Goal: Task Accomplishment & Management: Complete application form

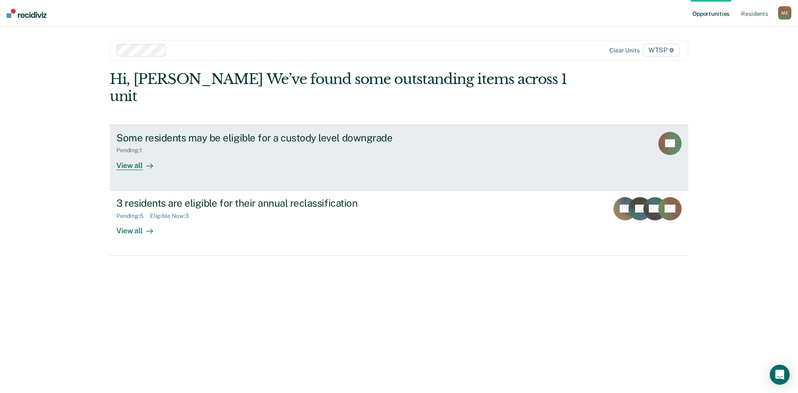
click at [130, 154] on div "View all" at bounding box center [139, 162] width 47 height 16
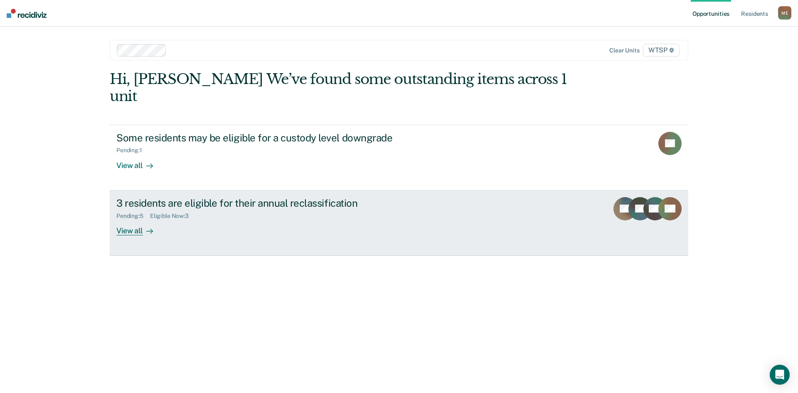
click at [136, 219] on div "View all" at bounding box center [139, 227] width 47 height 16
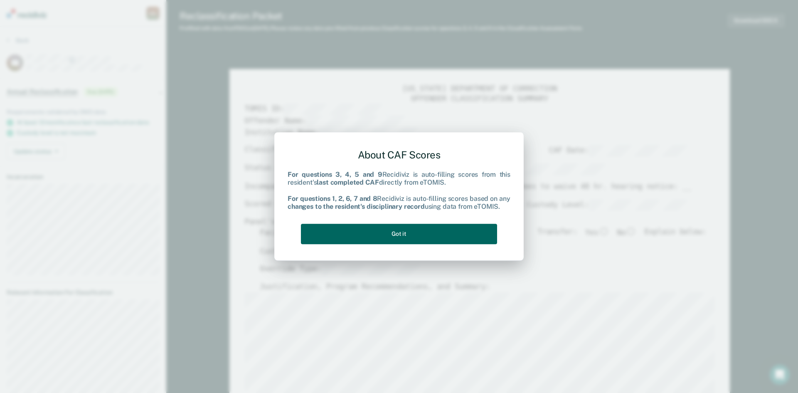
click at [396, 234] on button "Got it" at bounding box center [399, 234] width 196 height 20
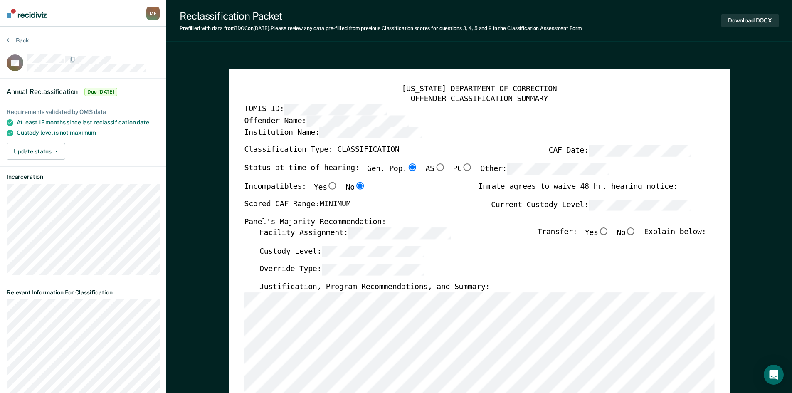
click at [635, 229] on input "No" at bounding box center [630, 230] width 11 height 7
type textarea "x"
radio input "true"
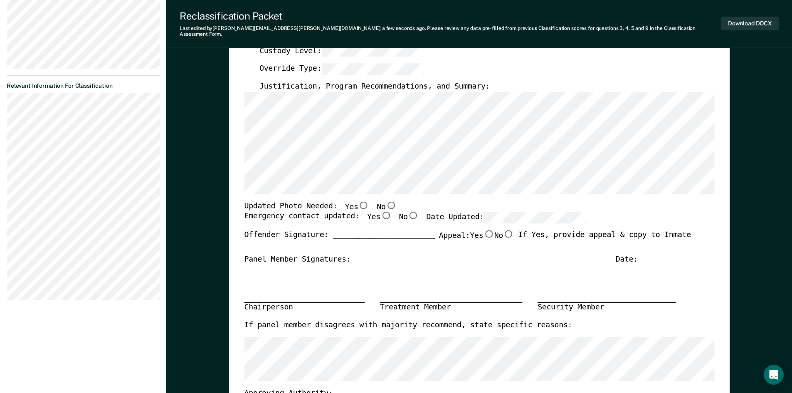
scroll to position [208, 0]
click at [385, 199] on input "No" at bounding box center [390, 202] width 11 height 7
type textarea "x"
radio input "true"
click at [380, 210] on input "Yes" at bounding box center [385, 213] width 11 height 7
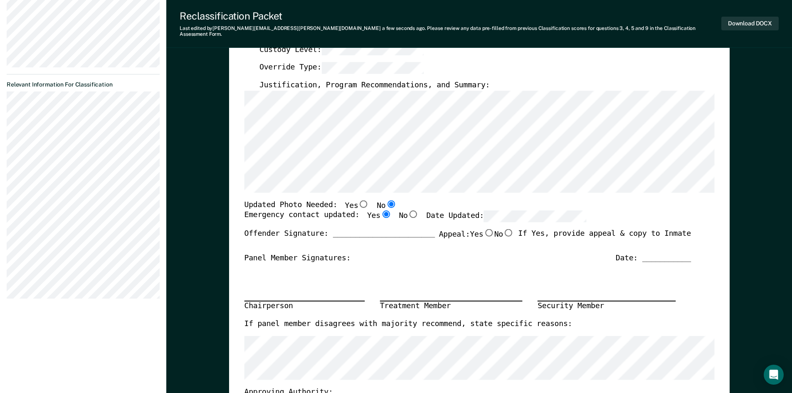
type textarea "x"
radio input "true"
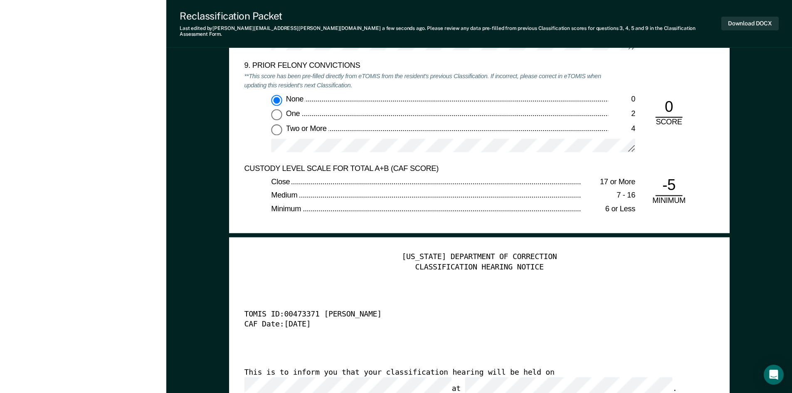
scroll to position [2161, 0]
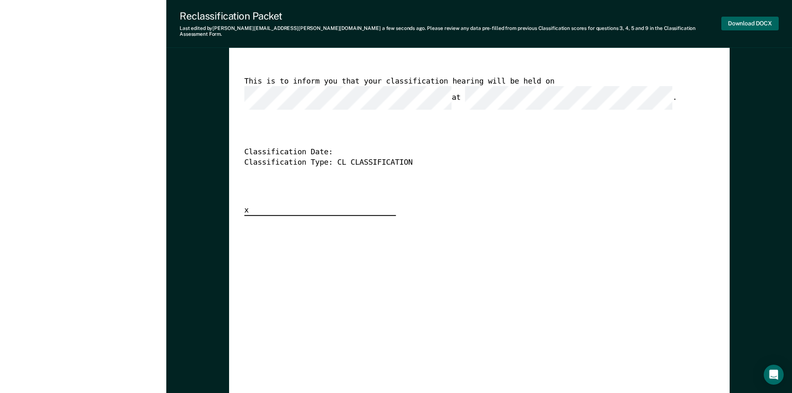
click at [742, 23] on button "Download DOCX" at bounding box center [749, 24] width 57 height 14
click at [739, 22] on button "Re-download DOCX" at bounding box center [745, 24] width 66 height 14
click at [738, 19] on button "Re-download DOCX" at bounding box center [745, 24] width 66 height 14
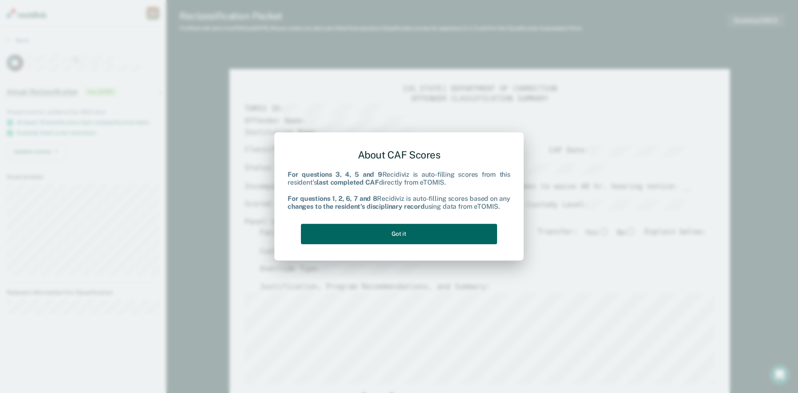
click at [409, 232] on button "Got it" at bounding box center [399, 234] width 196 height 20
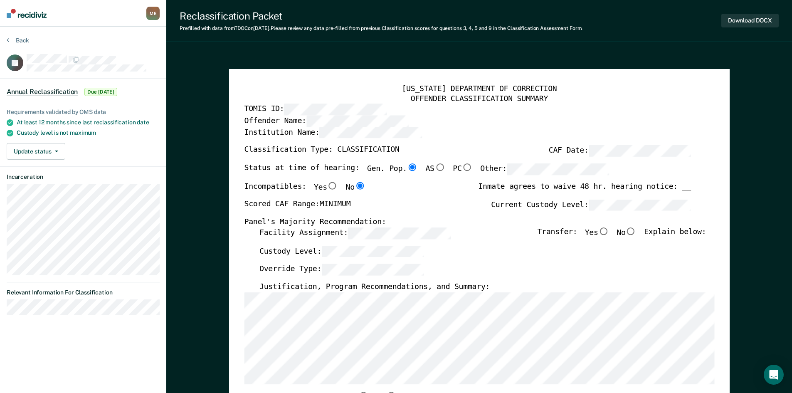
click at [636, 230] on input "No" at bounding box center [630, 230] width 11 height 7
type textarea "x"
radio input "true"
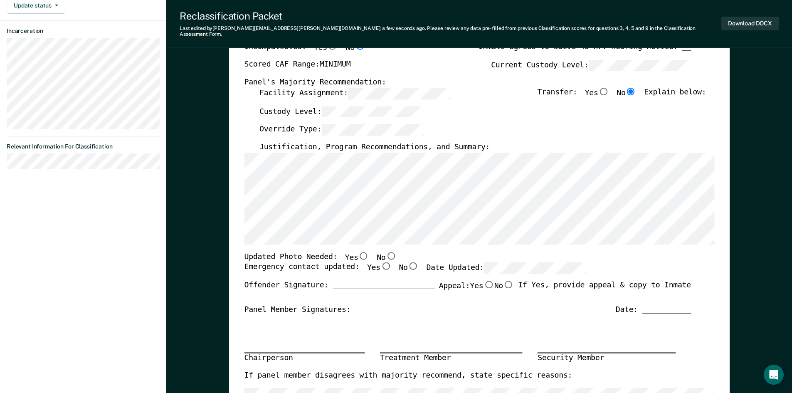
scroll to position [291, 0]
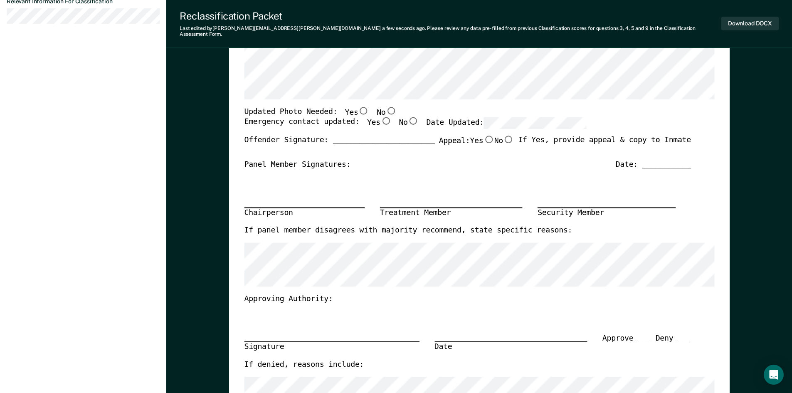
click at [385, 106] on input "No" at bounding box center [390, 109] width 11 height 7
type textarea "x"
radio input "true"
click at [380, 117] on input "Yes" at bounding box center [385, 120] width 11 height 7
type textarea "x"
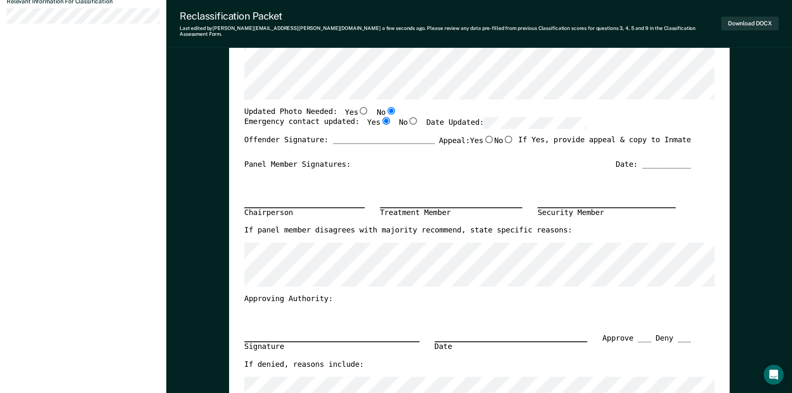
radio input "true"
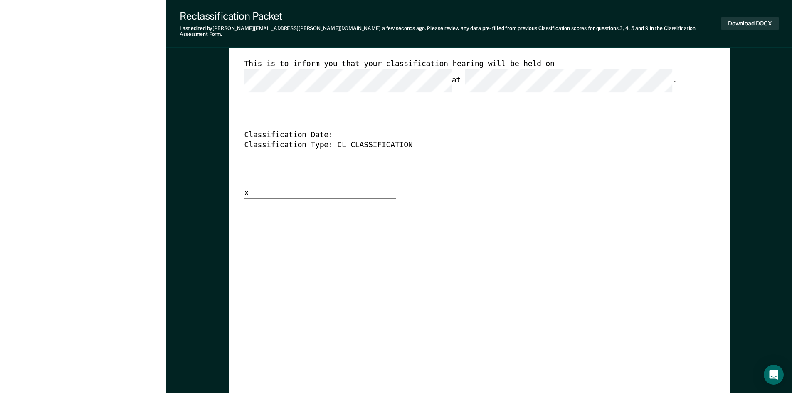
scroll to position [2036, 0]
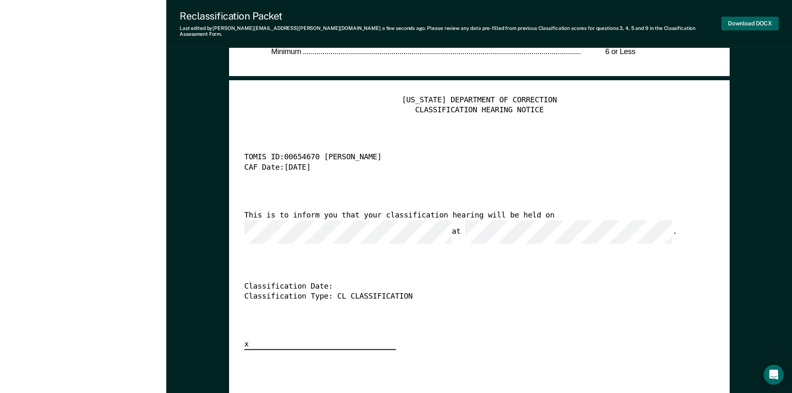
click at [744, 21] on button "Download DOCX" at bounding box center [749, 24] width 57 height 14
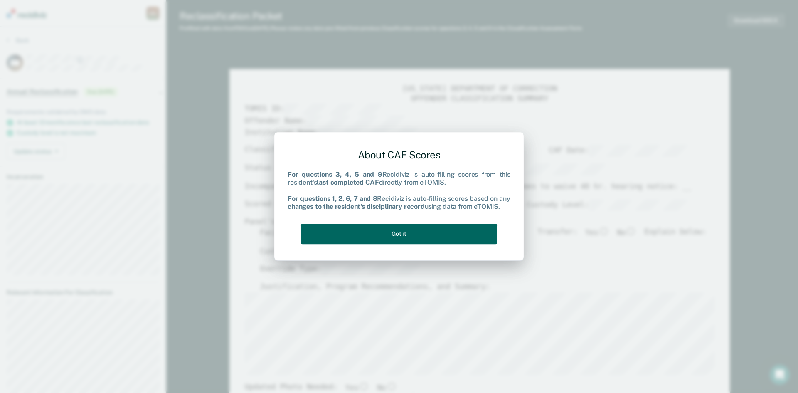
click at [389, 226] on button "Got it" at bounding box center [399, 234] width 196 height 20
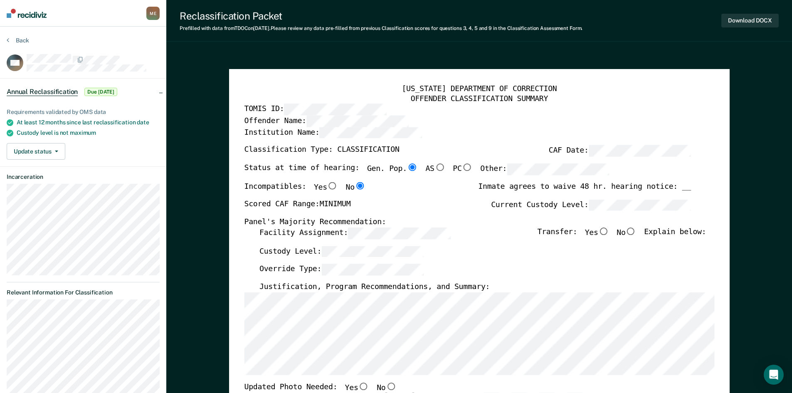
click at [636, 230] on input "No" at bounding box center [630, 230] width 11 height 7
type textarea "x"
radio input "true"
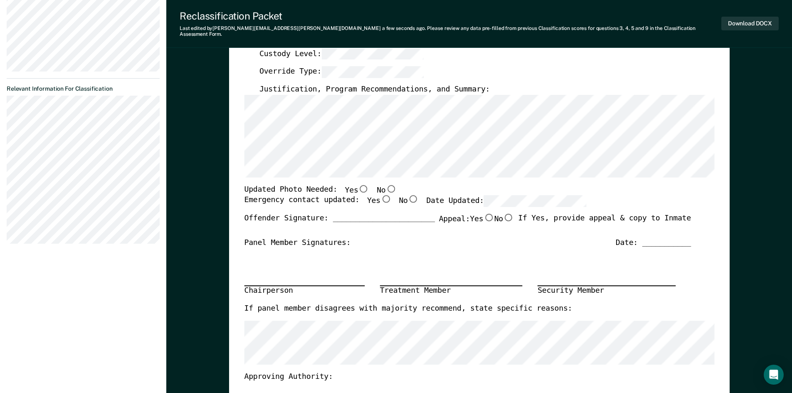
scroll to position [208, 0]
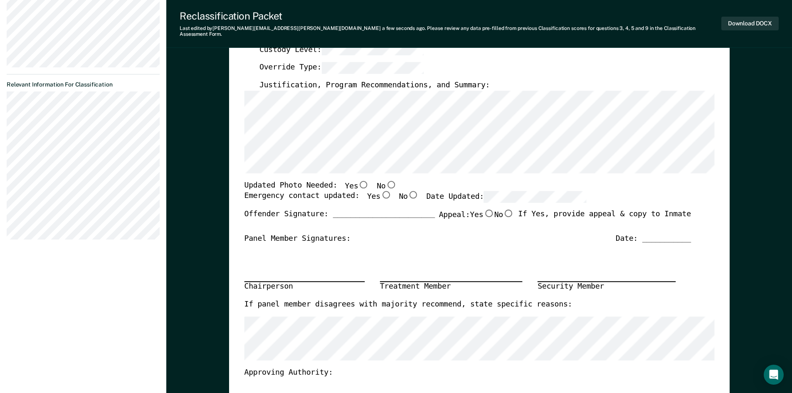
click at [385, 180] on input "No" at bounding box center [390, 183] width 11 height 7
type textarea "x"
radio input "true"
click at [380, 191] on input "Yes" at bounding box center [385, 194] width 11 height 7
type textarea "x"
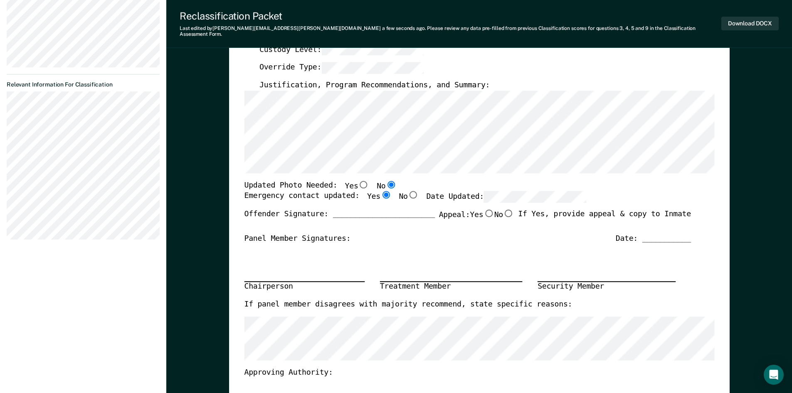
radio input "true"
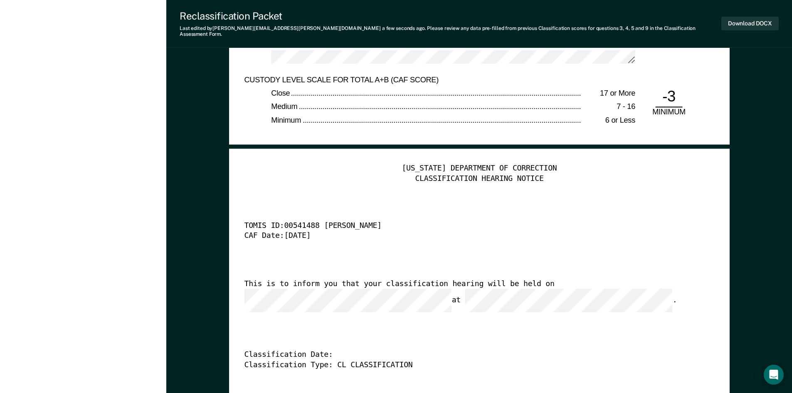
scroll to position [2036, 0]
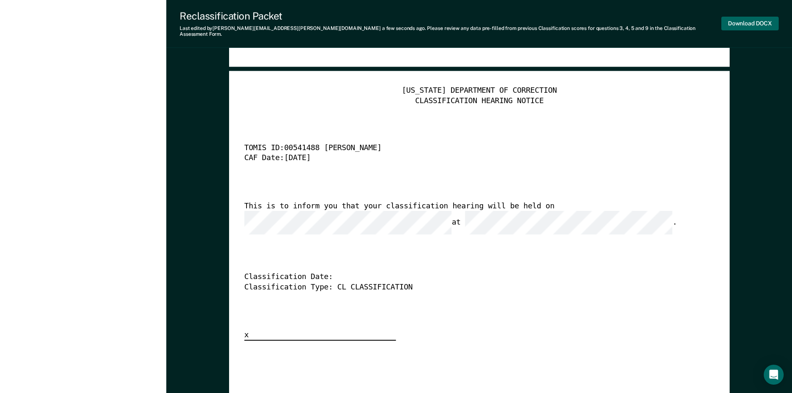
click at [749, 19] on button "Download DOCX" at bounding box center [749, 24] width 57 height 14
type textarea "x"
